Goal: Task Accomplishment & Management: Manage account settings

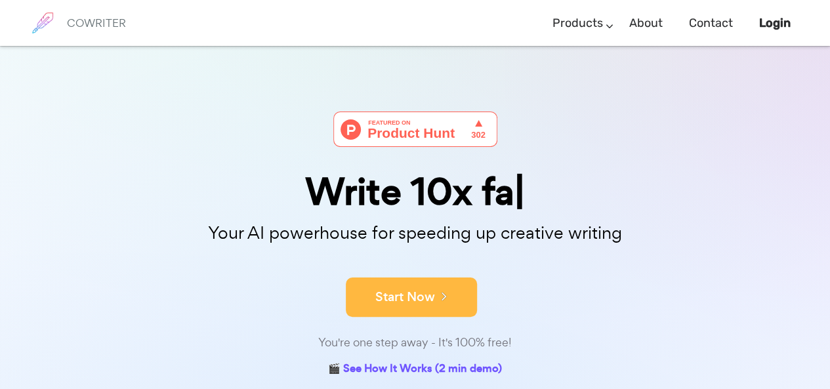
click at [417, 291] on button "Start Now" at bounding box center [411, 297] width 131 height 39
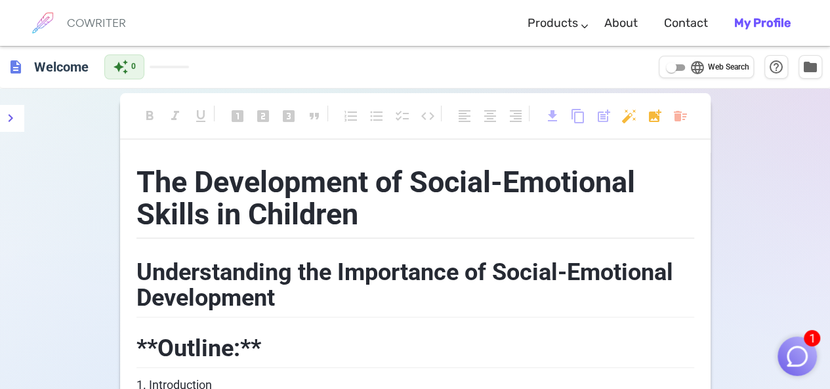
click at [110, 21] on h6 "COWRITER" at bounding box center [96, 23] width 59 height 12
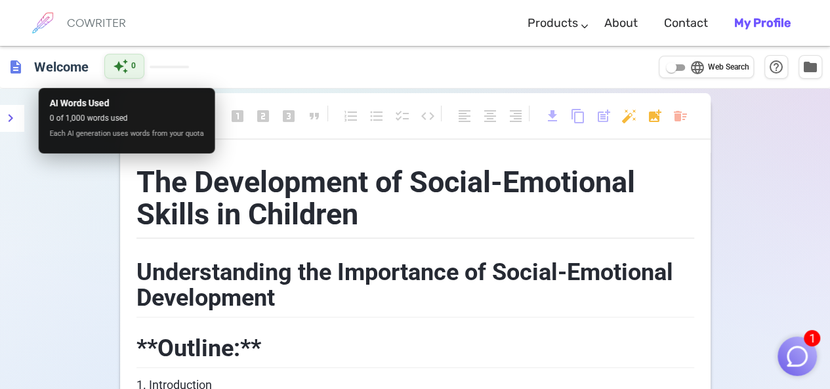
click at [121, 68] on span "auto_awesome" at bounding box center [121, 66] width 16 height 16
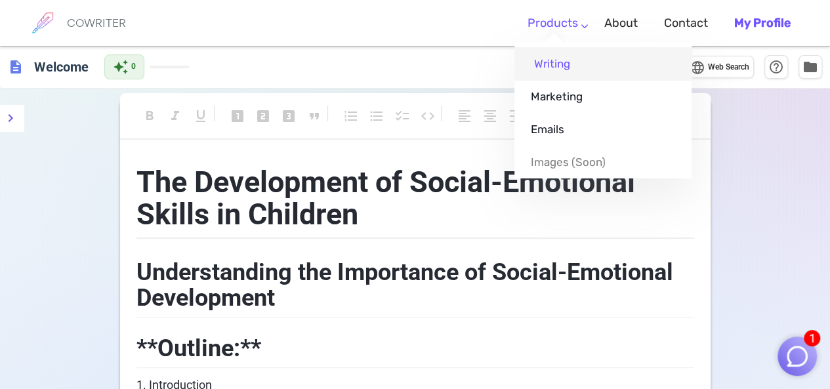
click at [565, 60] on link "Writing" at bounding box center [602, 63] width 177 height 33
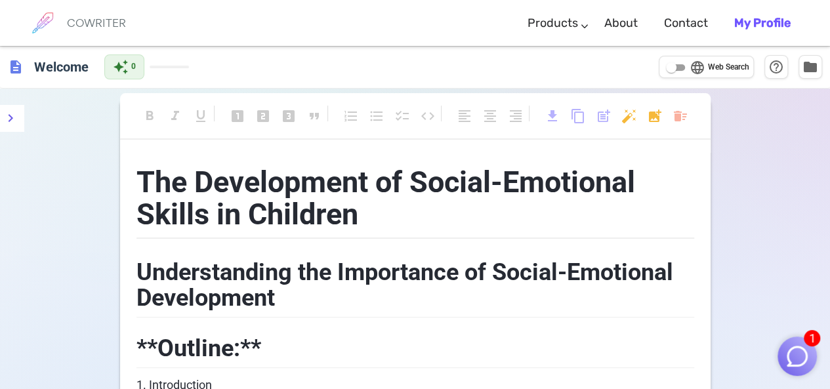
click at [726, 68] on span "Web Search" at bounding box center [728, 67] width 41 height 13
click at [695, 68] on input "language Web Search" at bounding box center [671, 68] width 47 height 16
checkbox input "true"
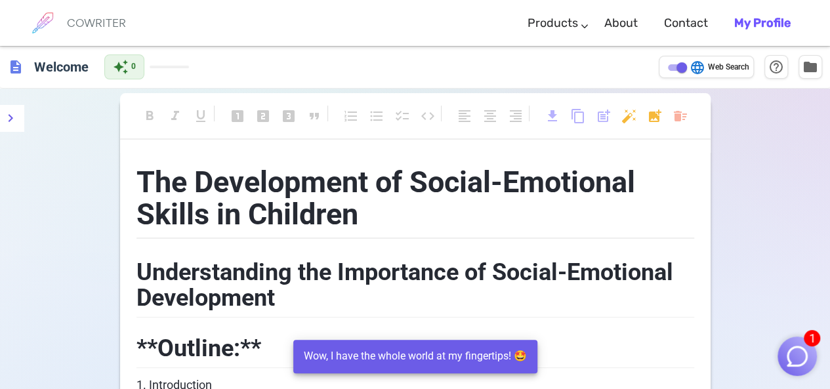
click at [745, 28] on b "My Profile" at bounding box center [762, 23] width 56 height 14
